Goal: Navigation & Orientation: Find specific page/section

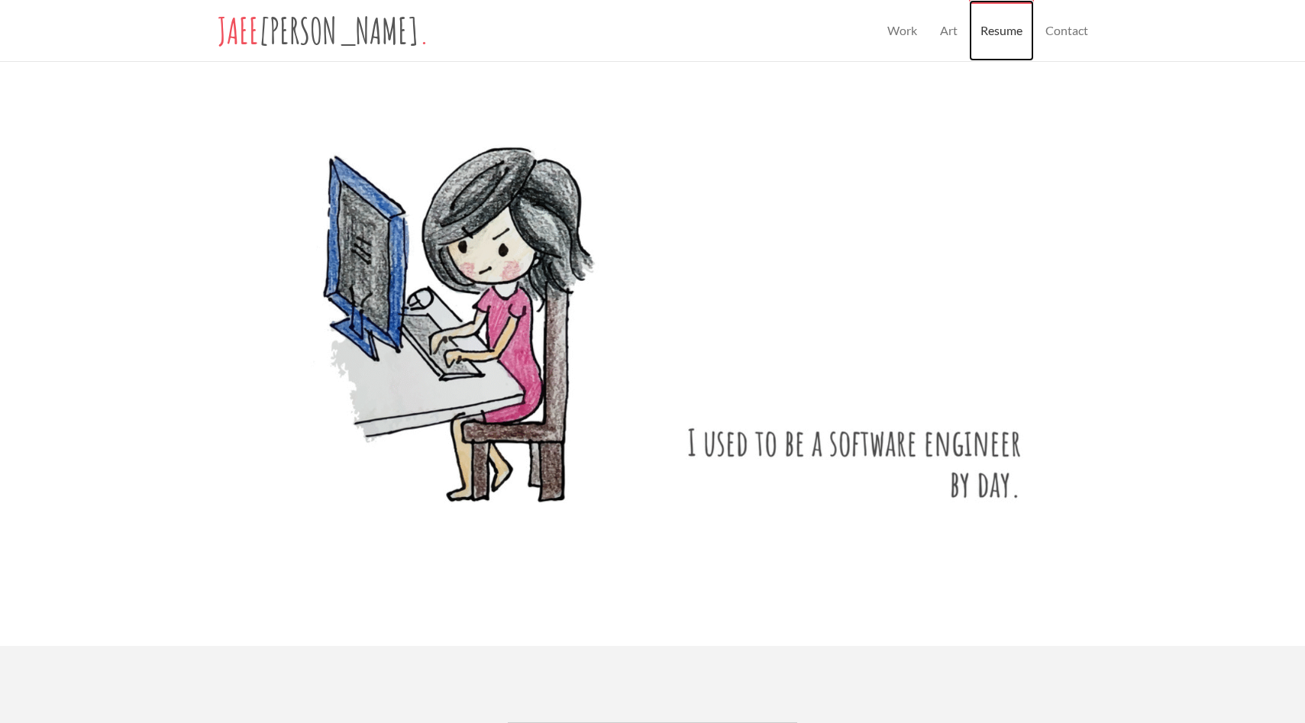
click at [1000, 35] on link "Resume" at bounding box center [1001, 30] width 65 height 61
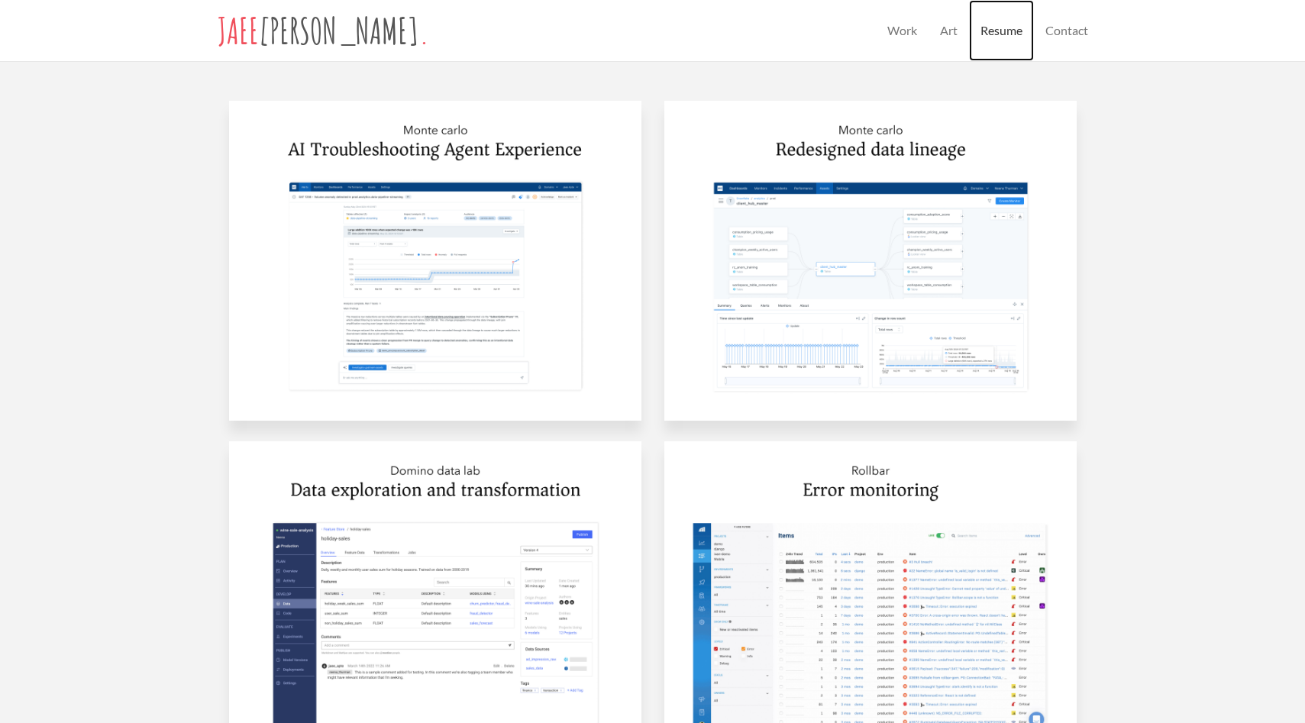
scroll to position [763, 0]
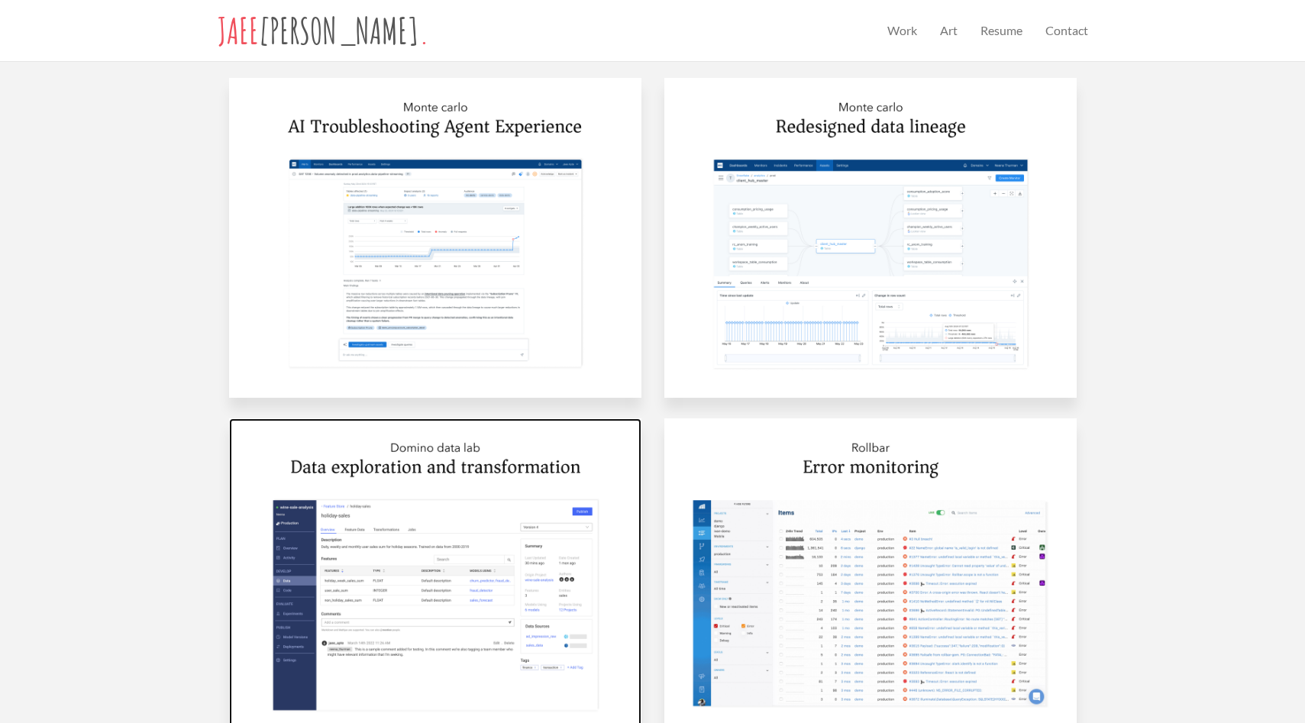
click at [446, 594] on img at bounding box center [435, 578] width 412 height 320
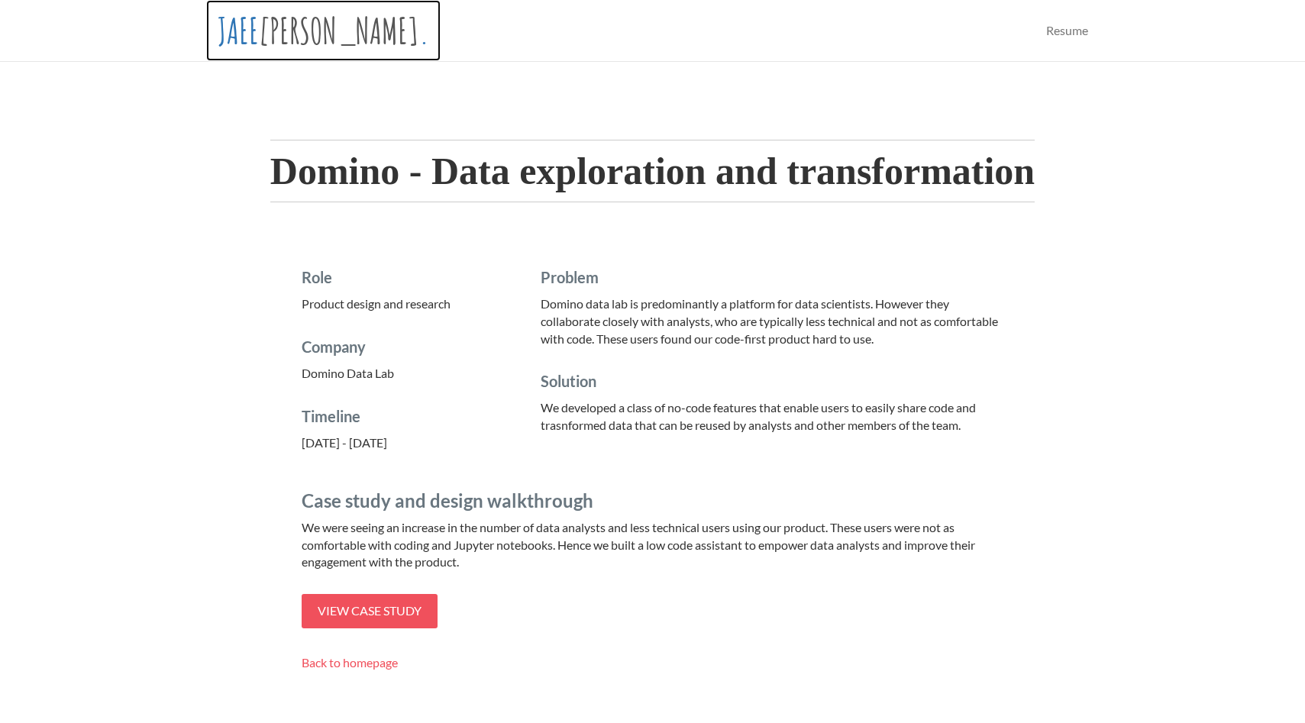
drag, startPoint x: 247, startPoint y: 29, endPoint x: 278, endPoint y: 5, distance: 39.1
click at [247, 28] on link "JAEE APTE ." at bounding box center [323, 30] width 234 height 61
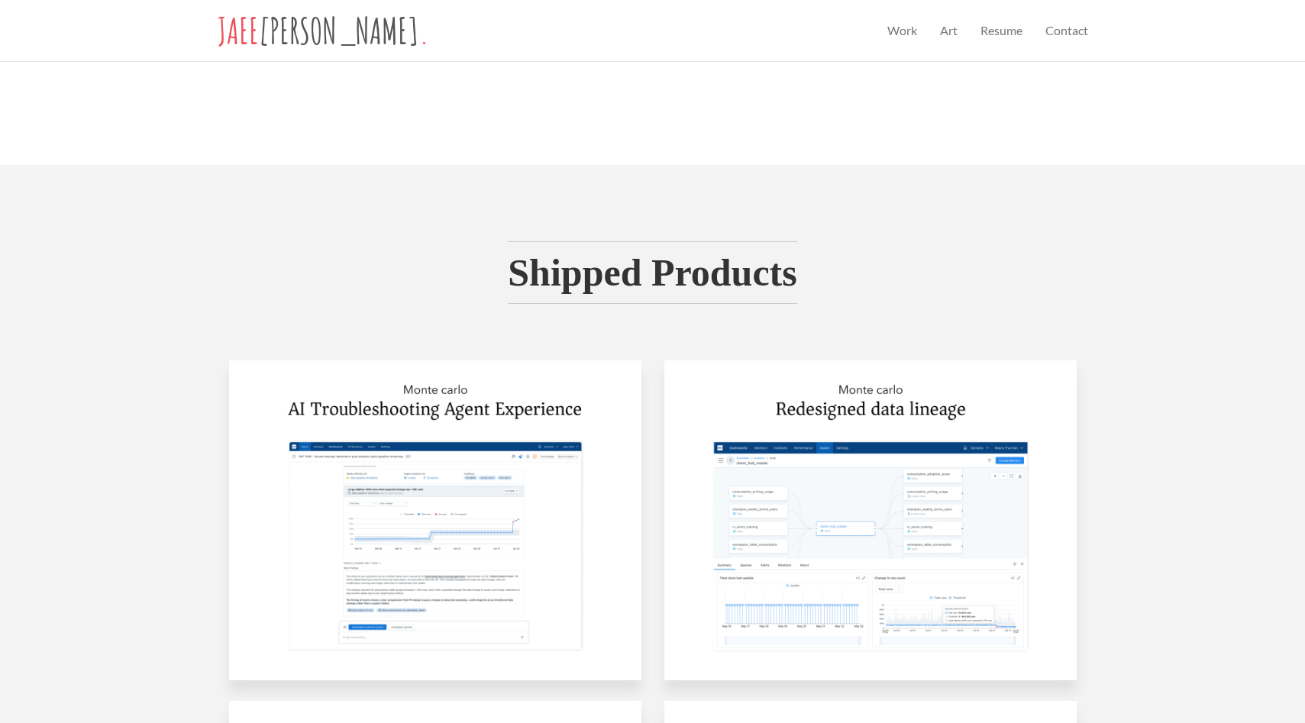
scroll to position [789, 0]
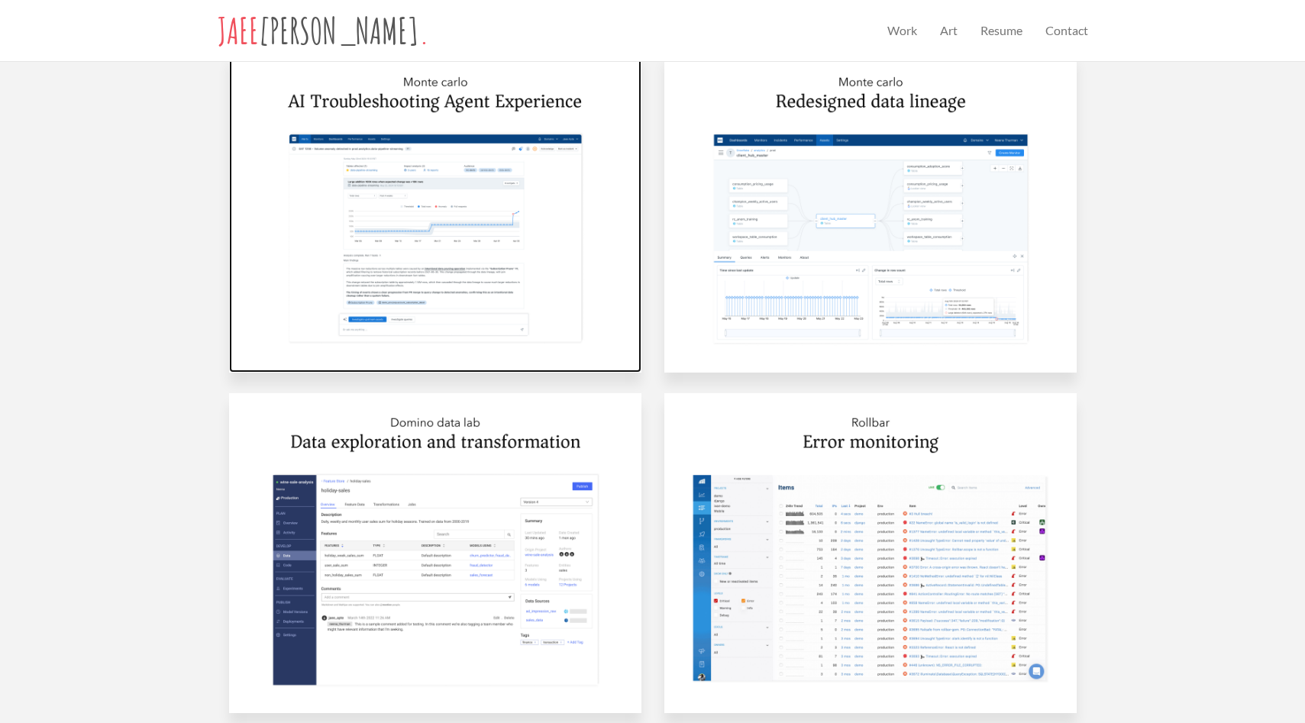
click at [501, 237] on img at bounding box center [435, 213] width 412 height 320
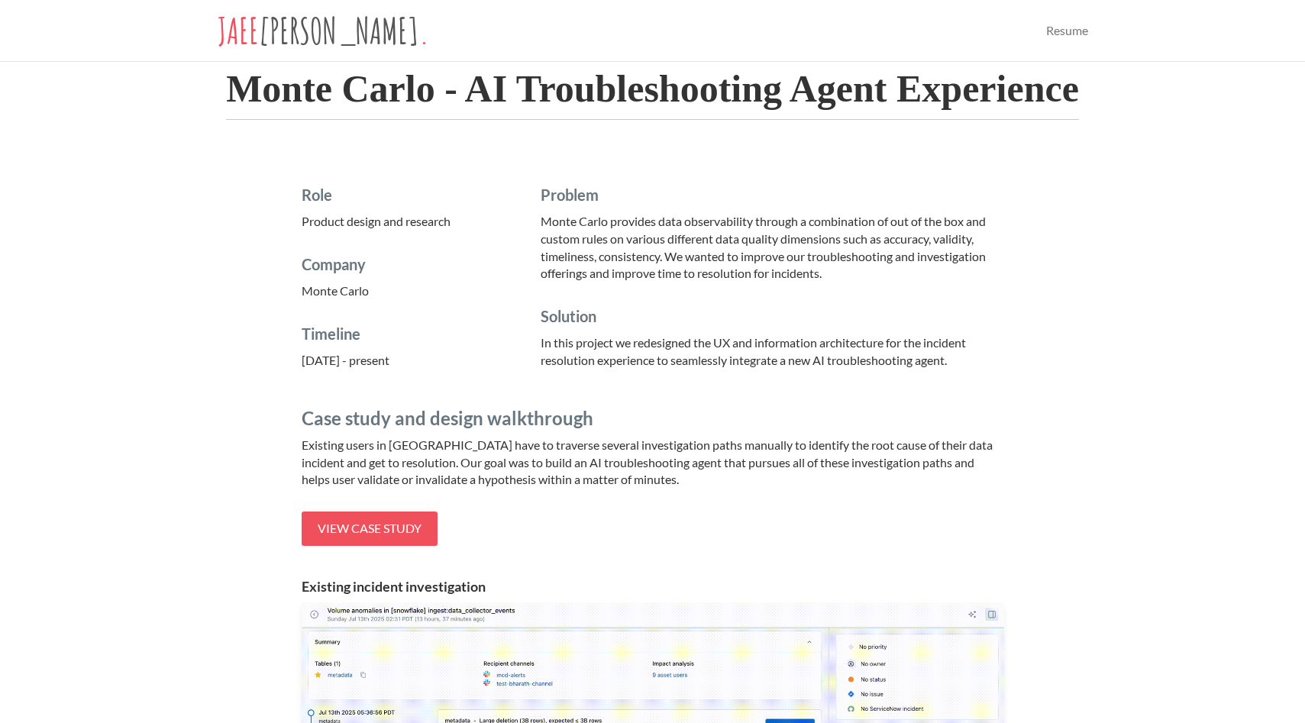
scroll to position [62, 0]
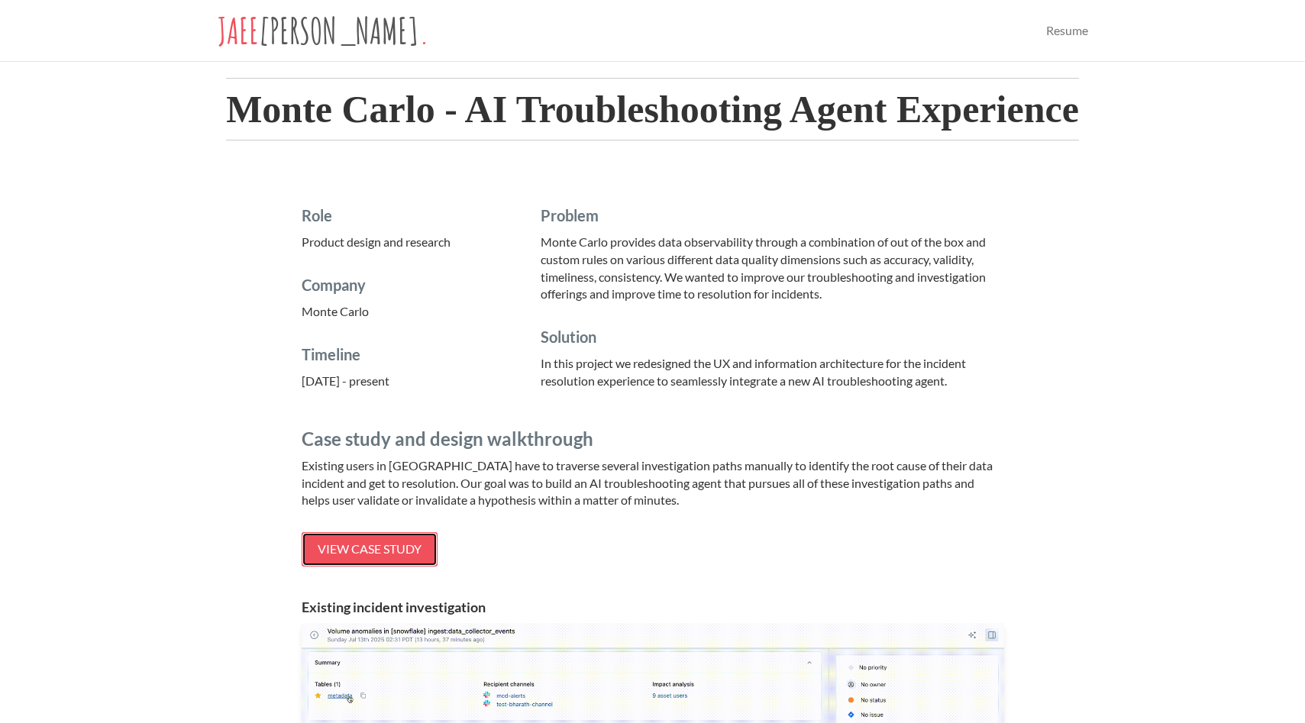
click at [380, 557] on link "View case study" at bounding box center [370, 549] width 136 height 34
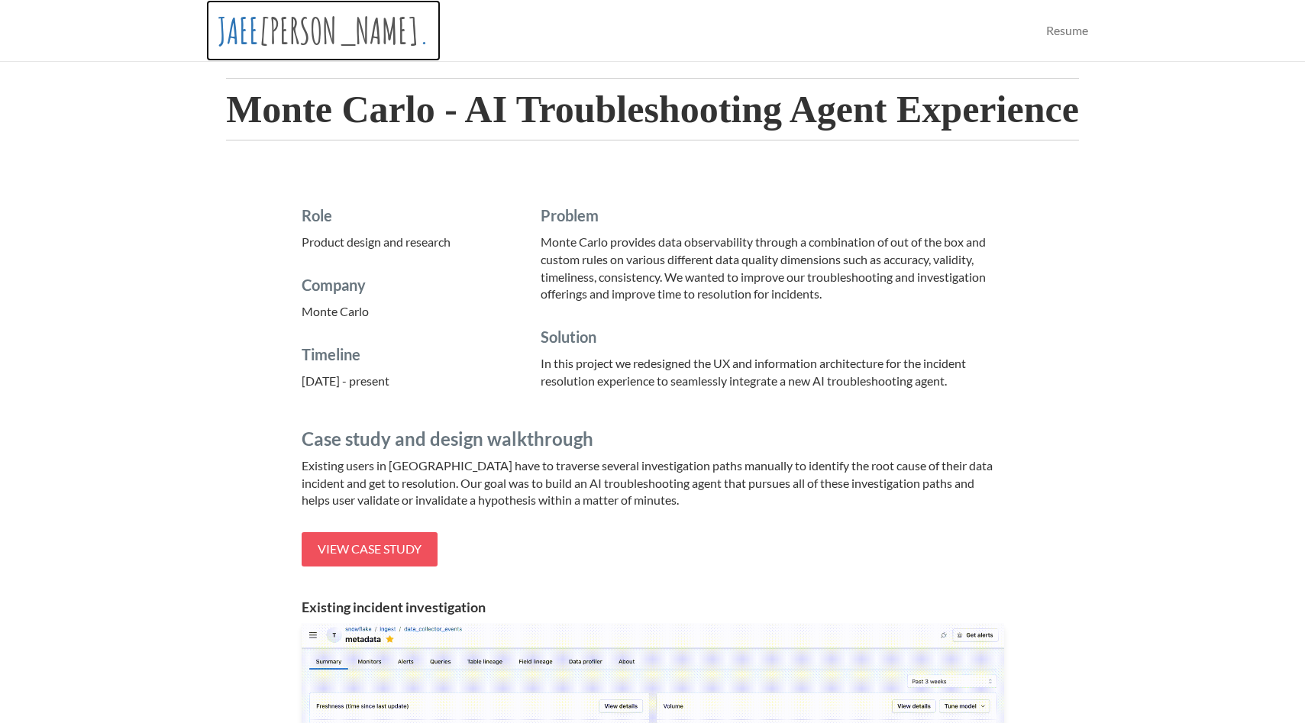
click at [261, 31] on link "JAEE APTE ." at bounding box center [323, 30] width 234 height 61
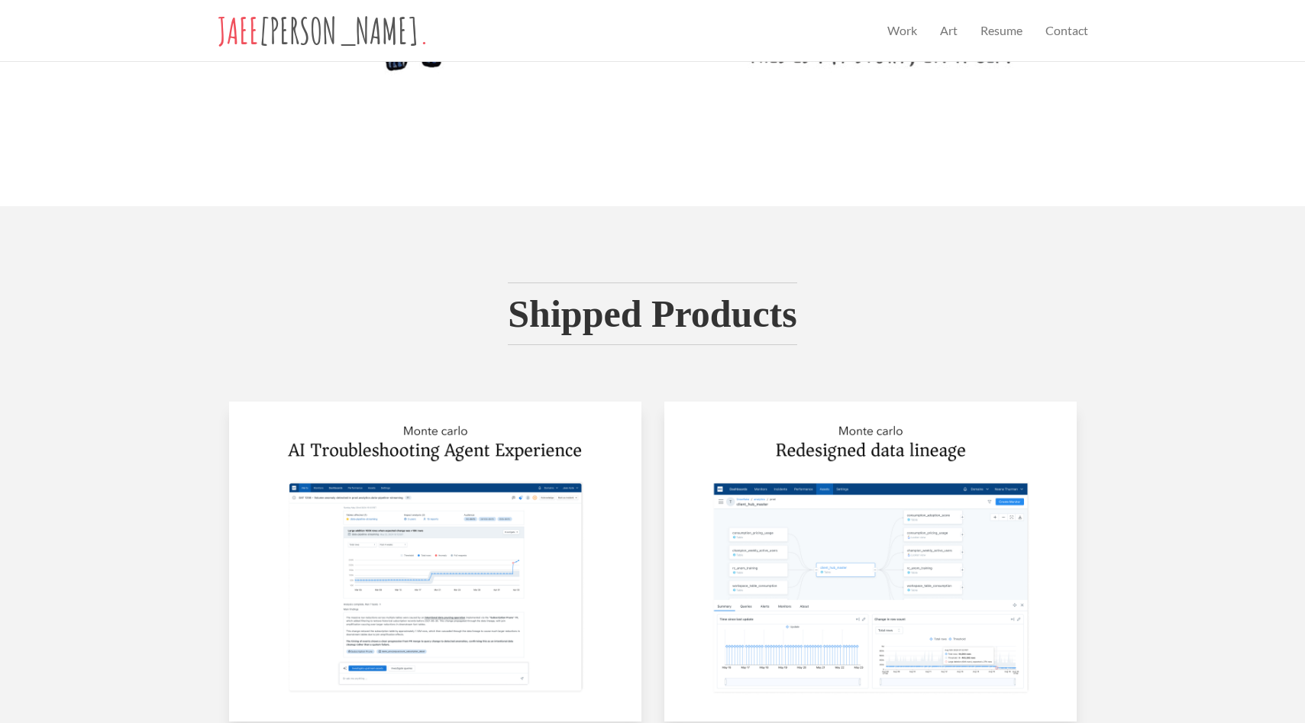
scroll to position [551, 0]
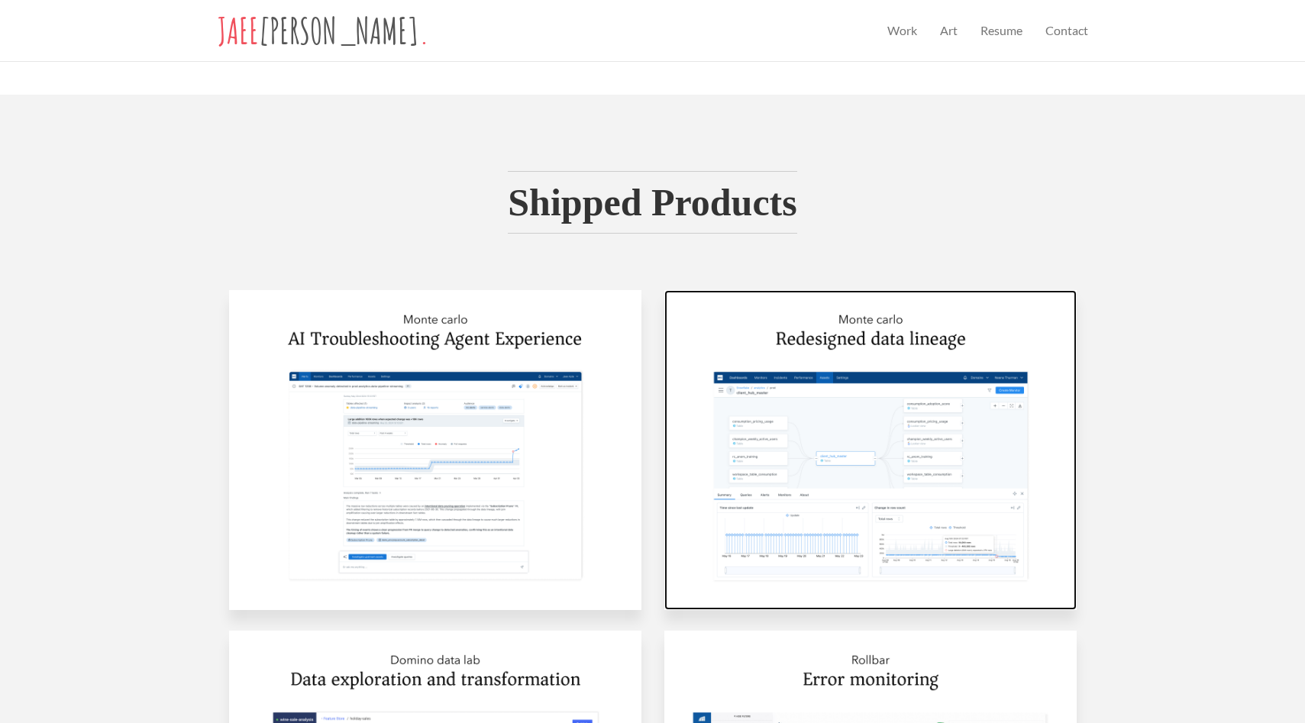
click at [851, 443] on img at bounding box center [870, 450] width 412 height 320
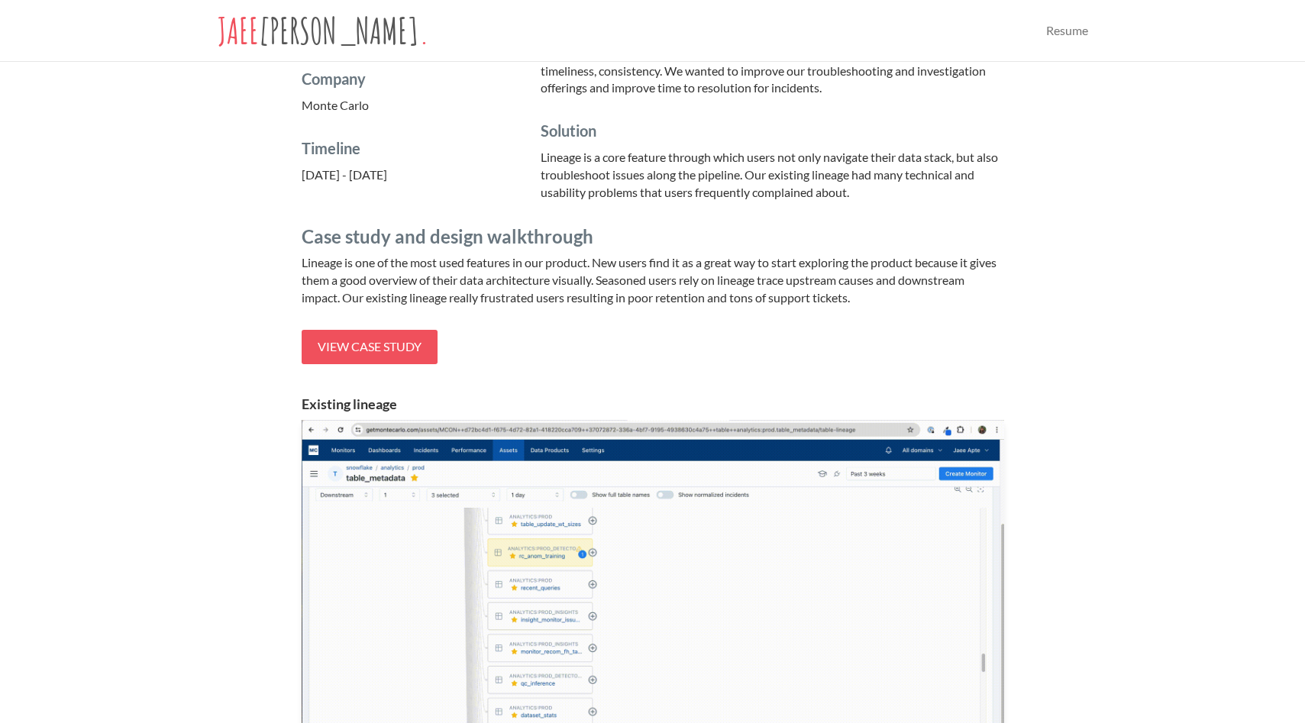
scroll to position [264, 0]
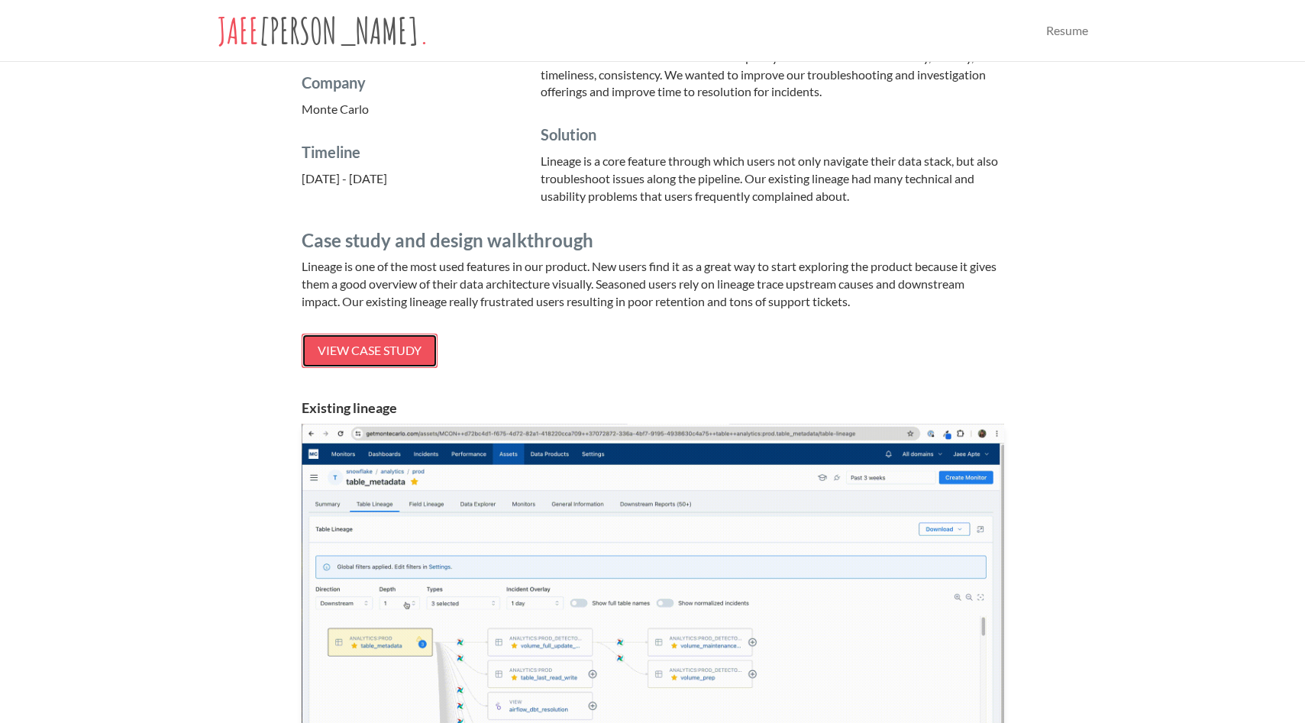
click at [385, 346] on span "View case study" at bounding box center [370, 350] width 104 height 15
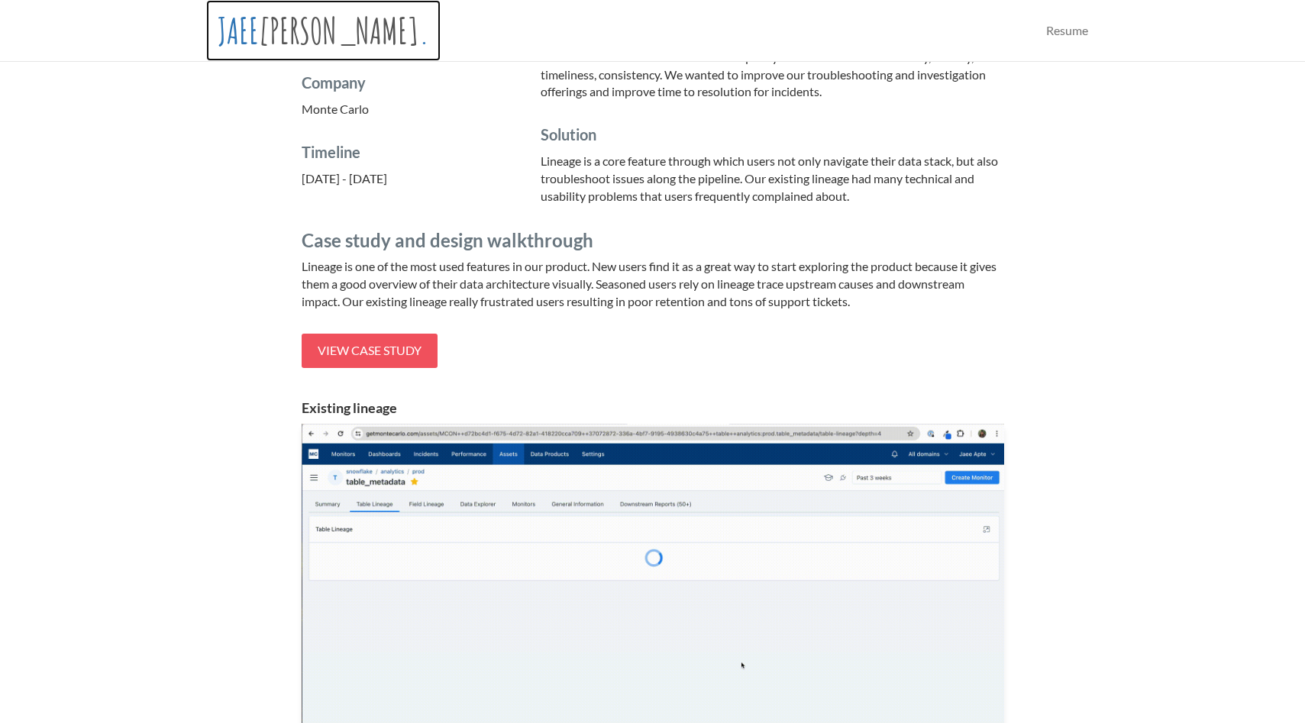
click at [279, 31] on span "[PERSON_NAME]" at bounding box center [339, 30] width 160 height 44
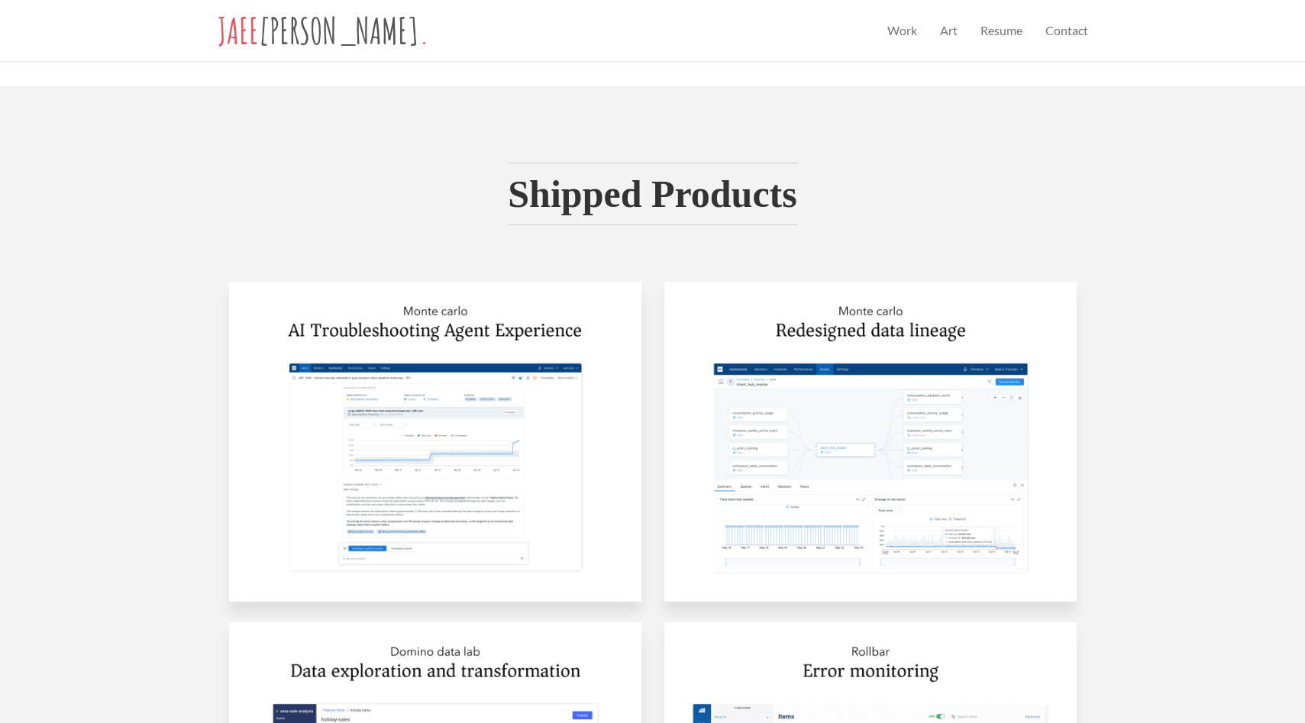
scroll to position [908, 0]
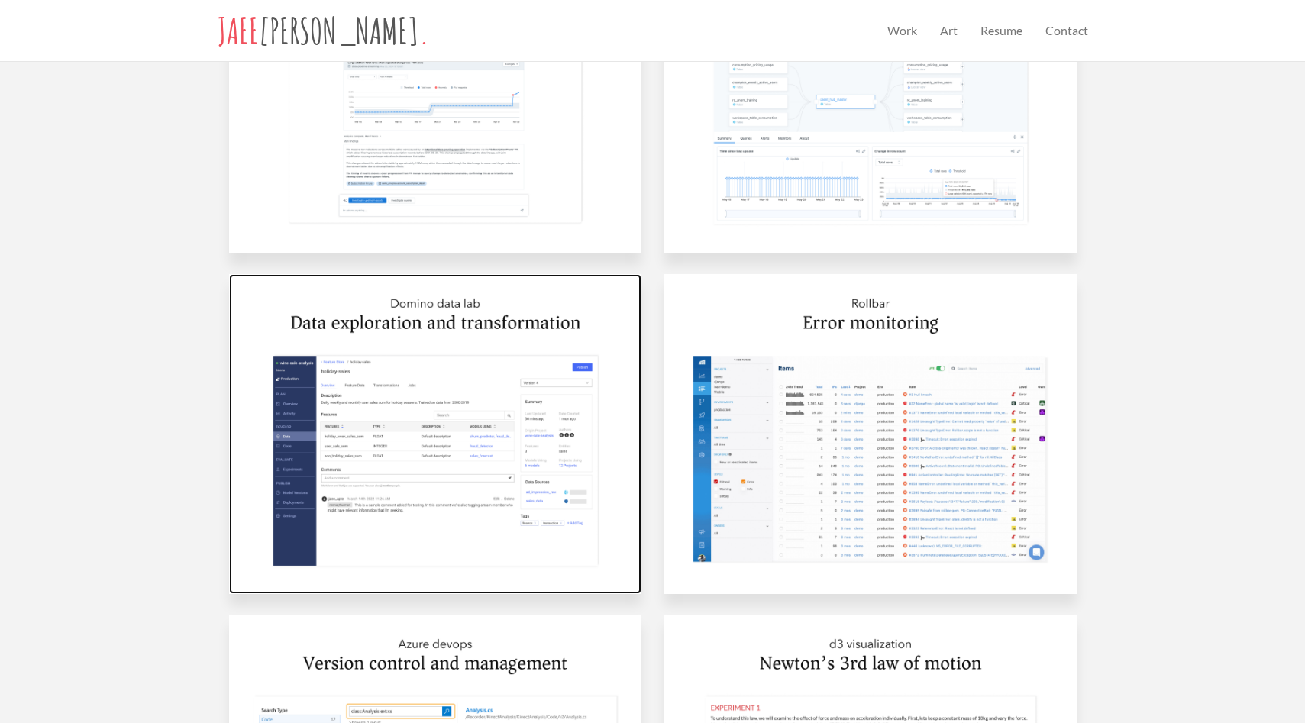
click at [499, 416] on img at bounding box center [435, 434] width 412 height 320
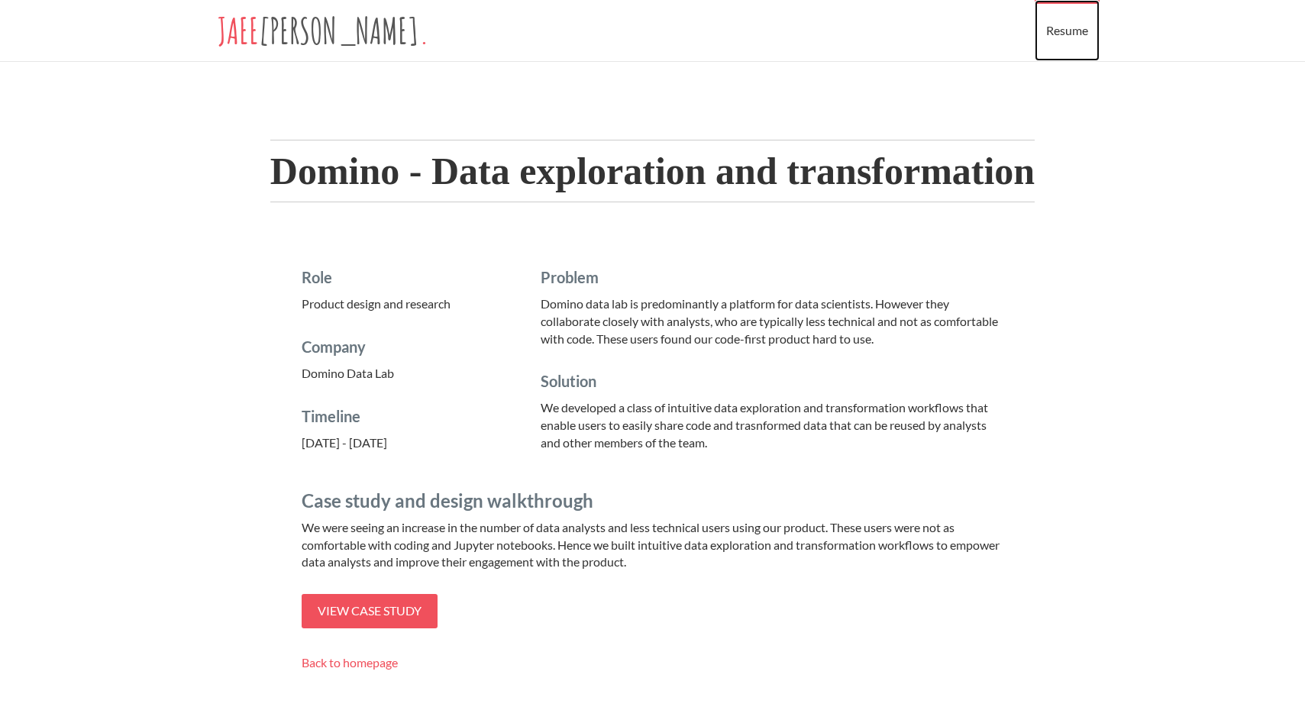
click at [1082, 40] on link "Resume" at bounding box center [1067, 30] width 65 height 61
